Goal: Task Accomplishment & Management: Use online tool/utility

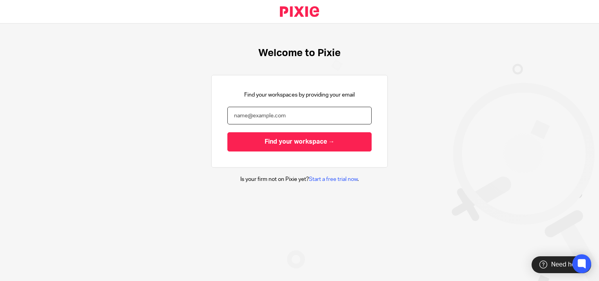
click at [235, 116] on input "email" at bounding box center [300, 116] width 144 height 18
type input "heather.barnes@xeinadin.com"
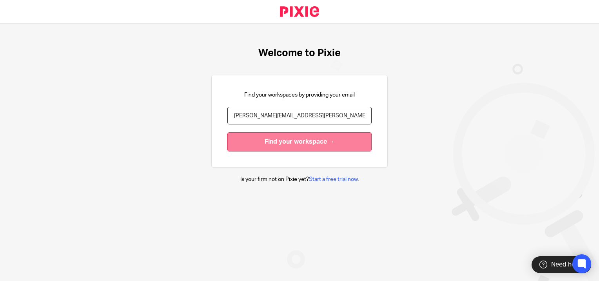
click at [279, 139] on input "Find your workspace →" at bounding box center [300, 141] width 144 height 19
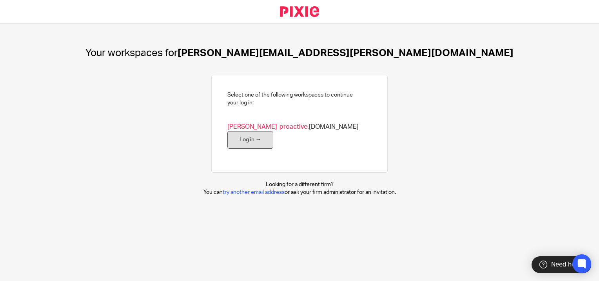
click at [273, 131] on link "Log in →" at bounding box center [251, 140] width 46 height 18
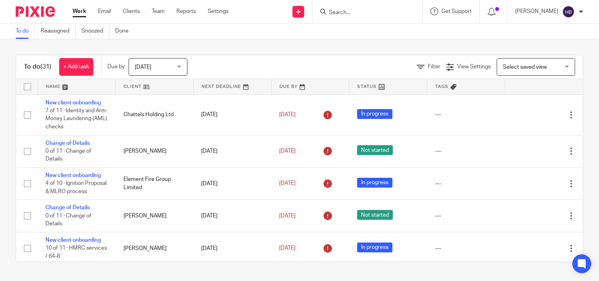
click at [336, 10] on input "Search" at bounding box center [363, 12] width 71 height 7
type input "clt"
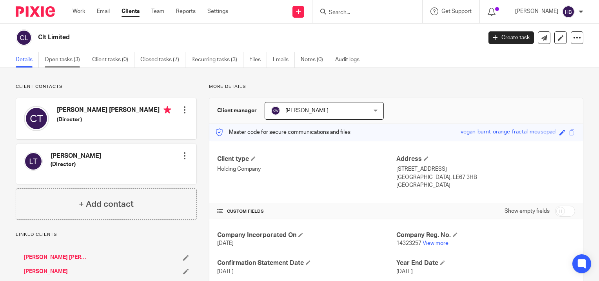
click at [64, 60] on link "Open tasks (3)" at bounding box center [66, 59] width 42 height 15
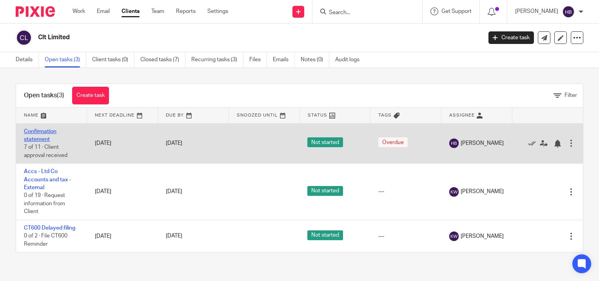
click at [47, 132] on link "Confirmation statement" at bounding box center [40, 135] width 33 height 13
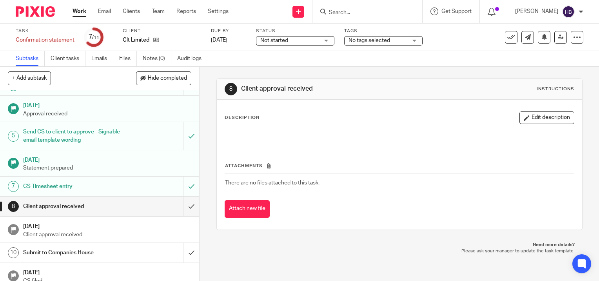
scroll to position [68, 0]
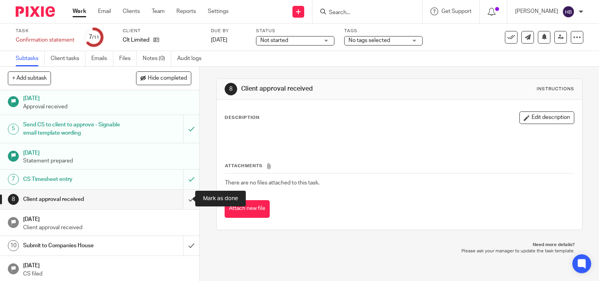
click at [183, 197] on input "submit" at bounding box center [99, 200] width 199 height 20
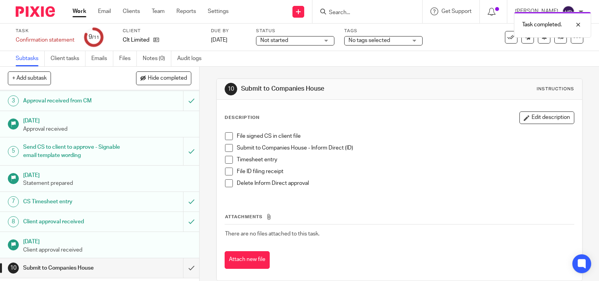
scroll to position [68, 0]
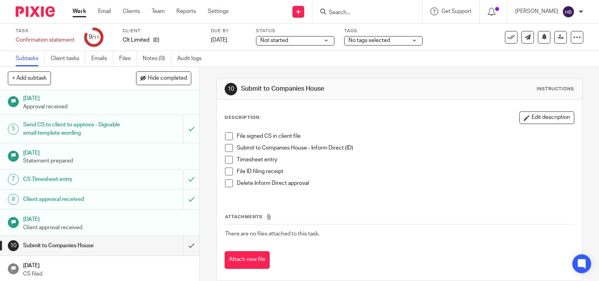
click at [225, 134] on span at bounding box center [229, 136] width 8 height 8
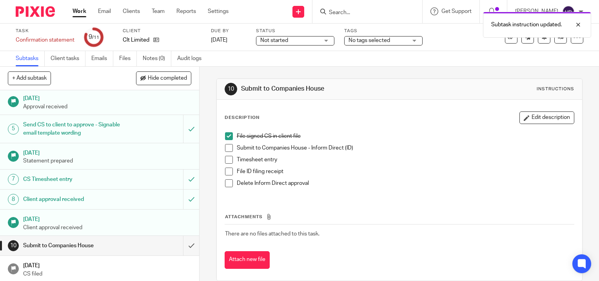
click at [226, 147] on span at bounding box center [229, 148] width 8 height 8
